Goal: Manage account settings

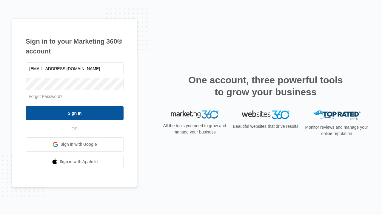
click at [75, 113] on input "Sign In" at bounding box center [75, 113] width 98 height 14
